Goal: Information Seeking & Learning: Learn about a topic

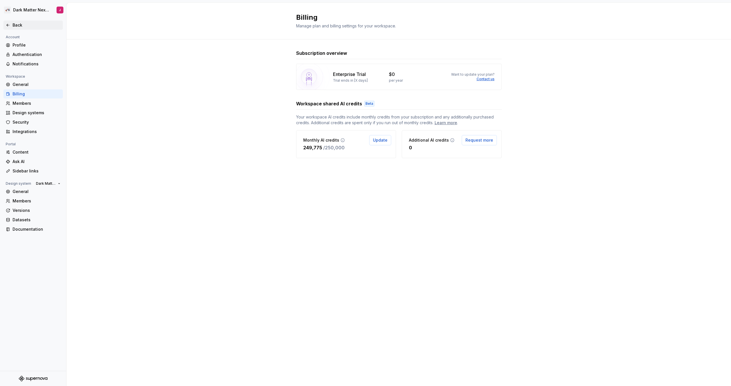
click at [4, 24] on div "Back" at bounding box center [32, 25] width 59 height 9
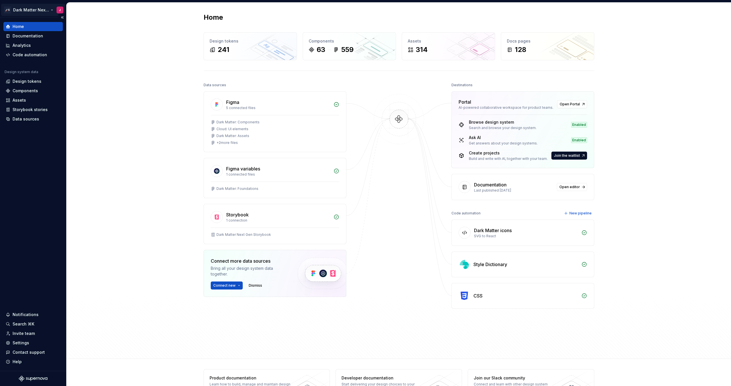
click at [30, 9] on html "🚀S Dark Matter Next Gen J Home Documentation Analytics Code automation Design s…" at bounding box center [365, 193] width 731 height 386
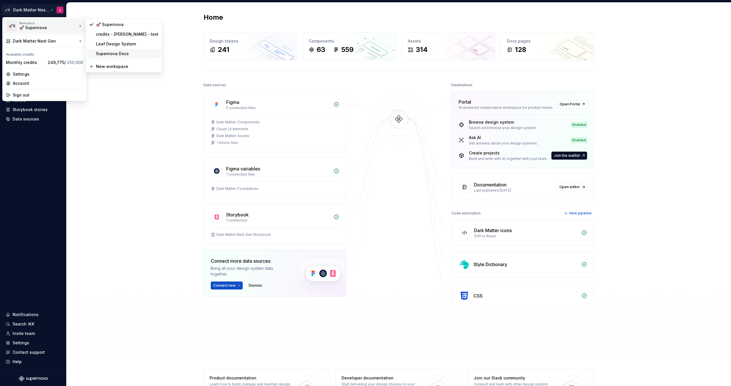
click at [103, 56] on div "Supernova Docs" at bounding box center [127, 54] width 63 height 6
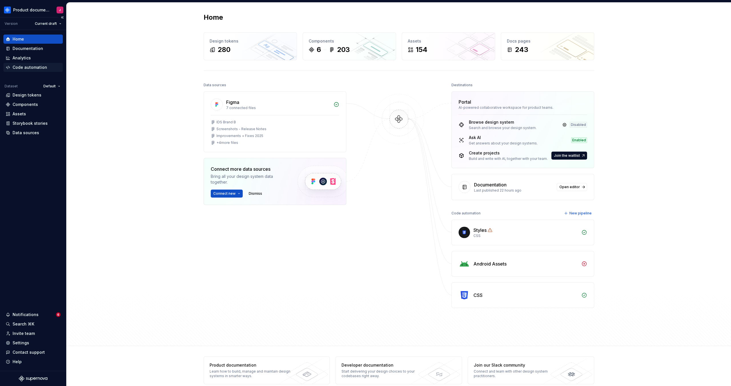
drag, startPoint x: 41, startPoint y: 49, endPoint x: 57, endPoint y: 65, distance: 22.4
click at [41, 49] on div "Documentation" at bounding box center [28, 49] width 31 height 6
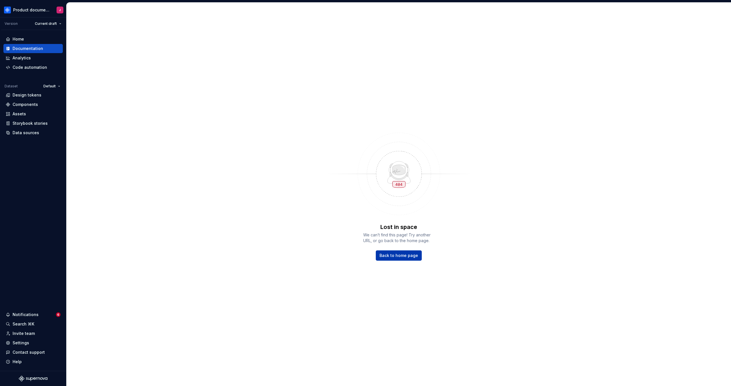
click at [392, 258] on span "Back to home page" at bounding box center [398, 256] width 39 height 6
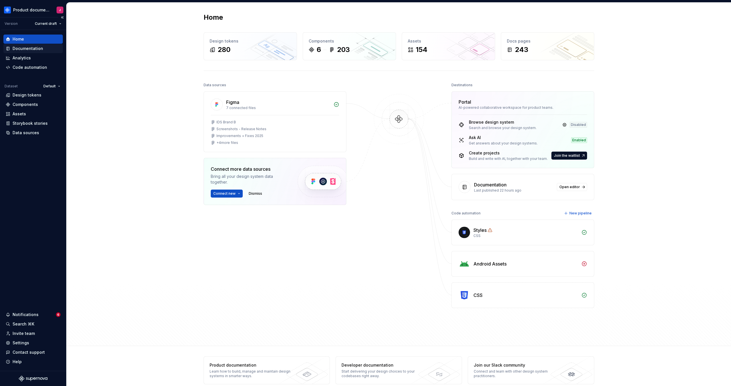
click at [41, 48] on div "Documentation" at bounding box center [28, 49] width 31 height 6
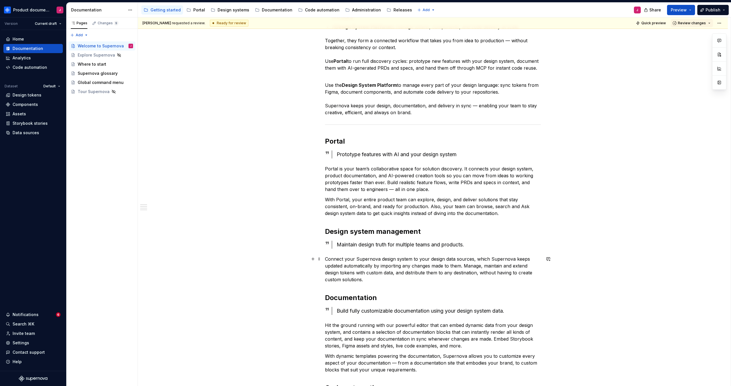
scroll to position [137, 0]
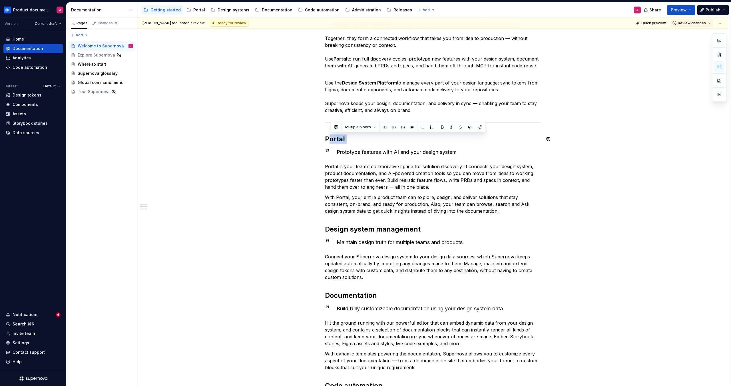
drag, startPoint x: 333, startPoint y: 141, endPoint x: 368, endPoint y: 160, distance: 39.5
click at [366, 147] on div "Put simply, Supernova helps product teams discover, design, and deliver better …" at bounding box center [433, 253] width 216 height 544
click at [429, 228] on h2 "Design system management" at bounding box center [433, 229] width 216 height 9
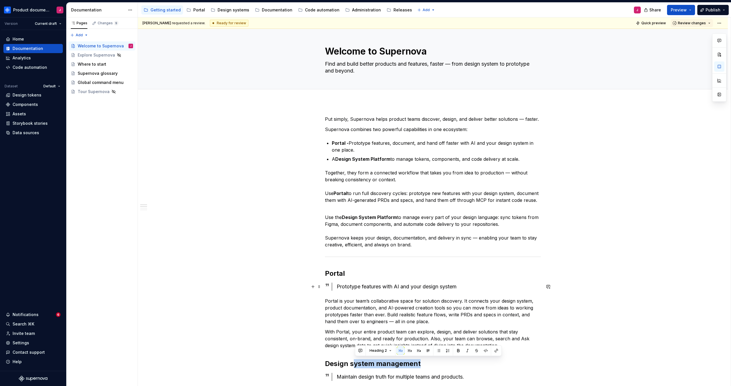
scroll to position [1, 0]
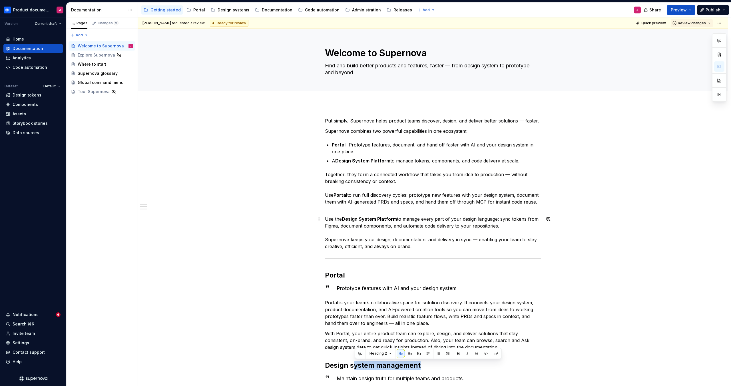
click at [80, 66] on div "Where to start" at bounding box center [92, 64] width 29 height 6
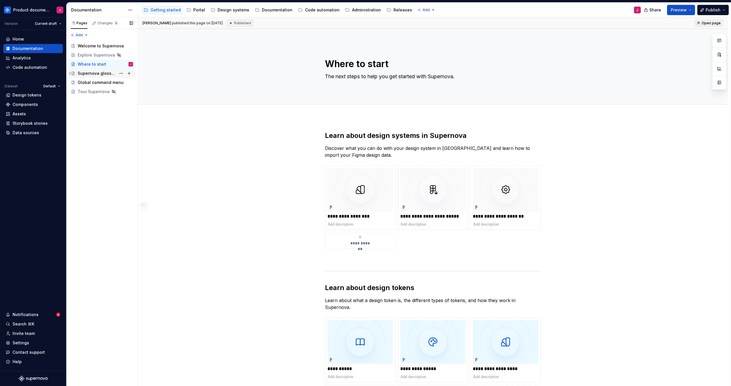
click at [94, 74] on div "Supernova glossary" at bounding box center [97, 73] width 38 height 6
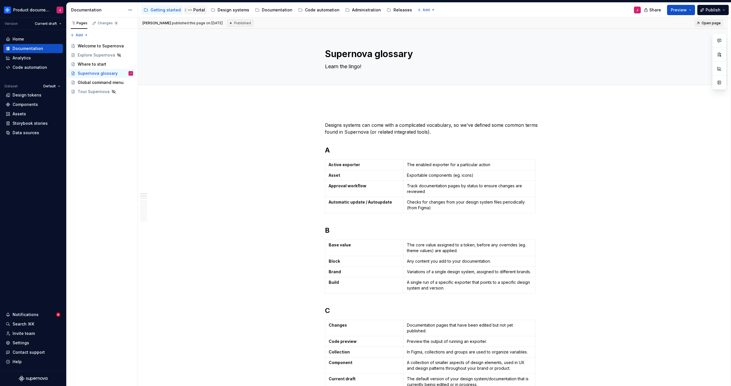
click at [198, 12] on div "Portal" at bounding box center [199, 10] width 12 height 6
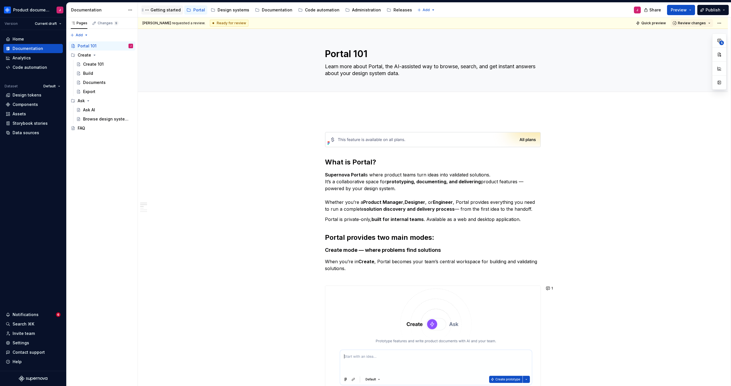
click at [168, 13] on div "Getting started" at bounding box center [162, 10] width 37 height 7
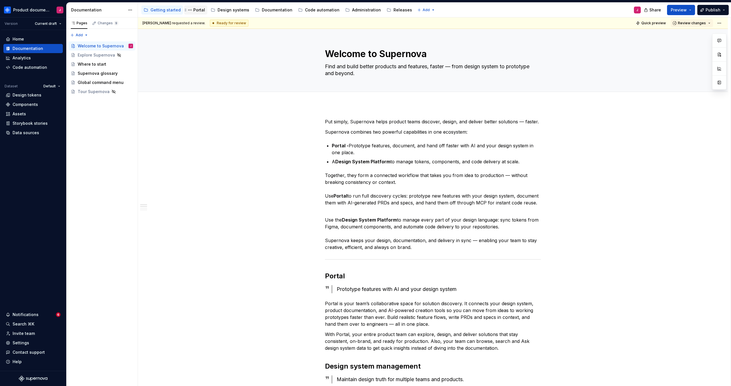
click at [201, 11] on div "Portal" at bounding box center [199, 10] width 12 height 6
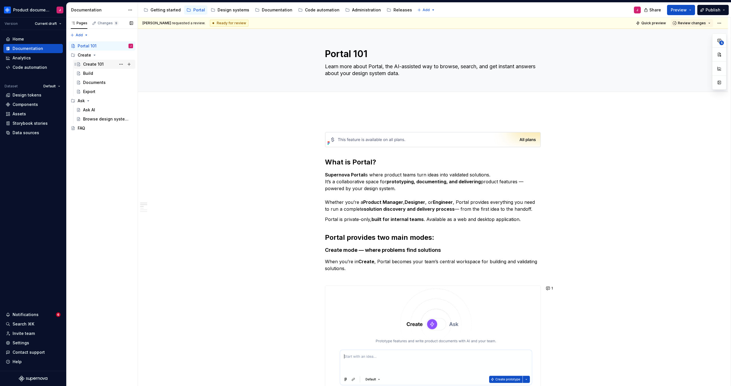
click at [94, 62] on div "Create 101" at bounding box center [93, 64] width 21 height 6
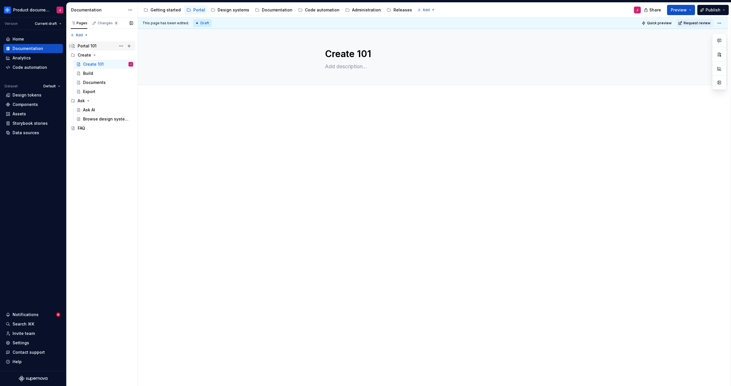
click at [101, 46] on div "Portal 101" at bounding box center [105, 46] width 55 height 8
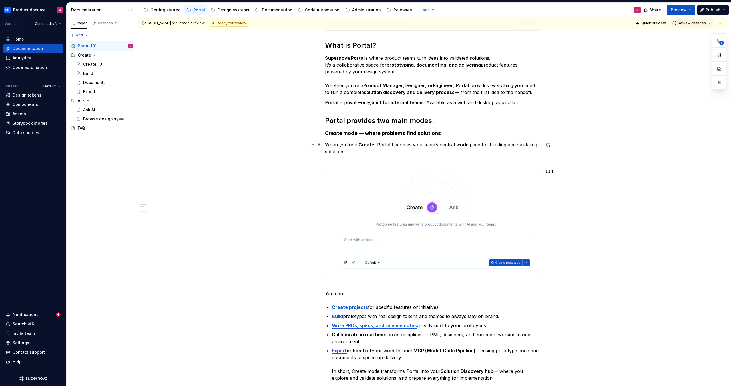
scroll to position [28, 0]
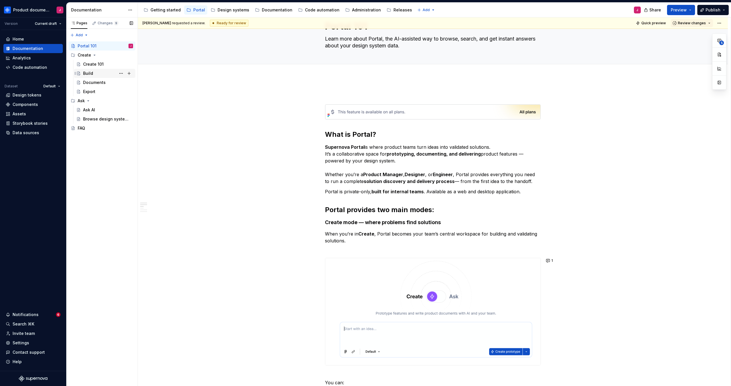
drag, startPoint x: 90, startPoint y: 63, endPoint x: 96, endPoint y: 75, distance: 13.4
click at [90, 63] on div "Create 101" at bounding box center [93, 64] width 21 height 6
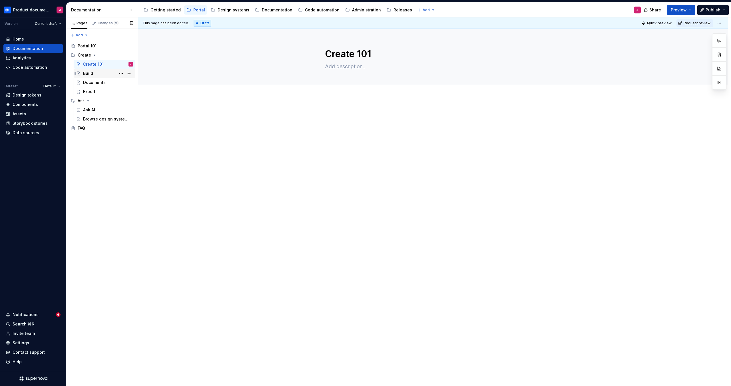
click at [92, 72] on div "Build" at bounding box center [88, 73] width 10 height 6
click at [93, 81] on div "Documents" at bounding box center [94, 83] width 23 height 6
type textarea "*"
